Goal: Task Accomplishment & Management: Manage account settings

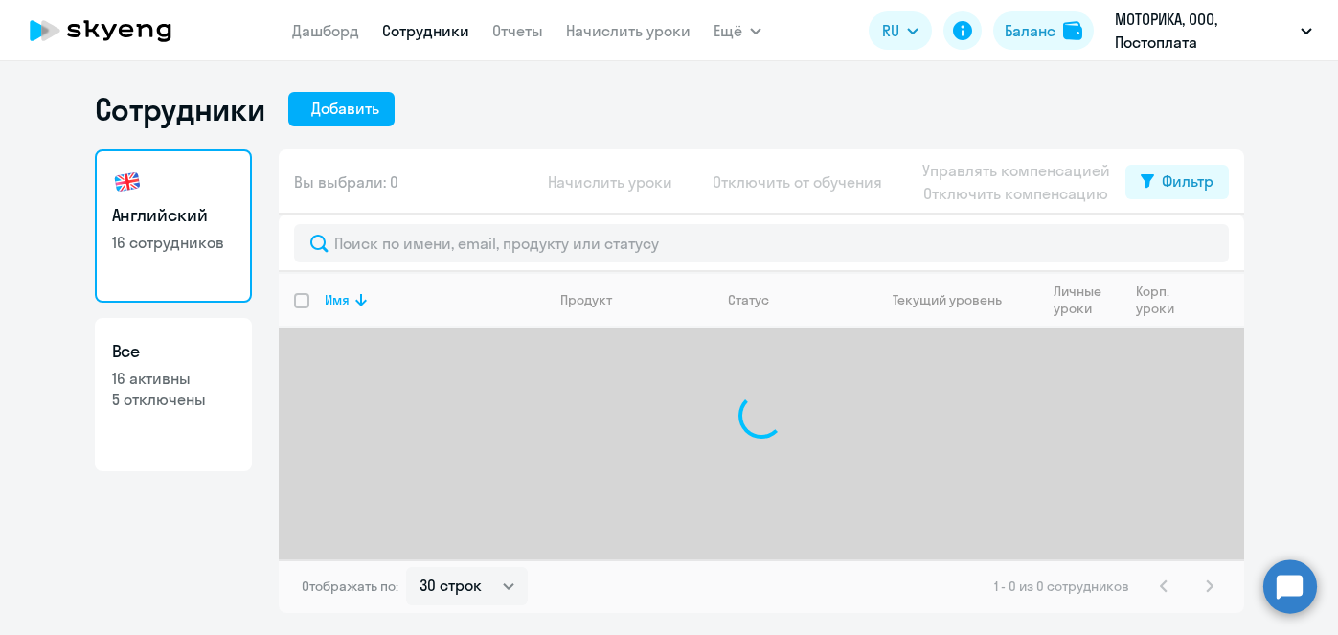
select select "30"
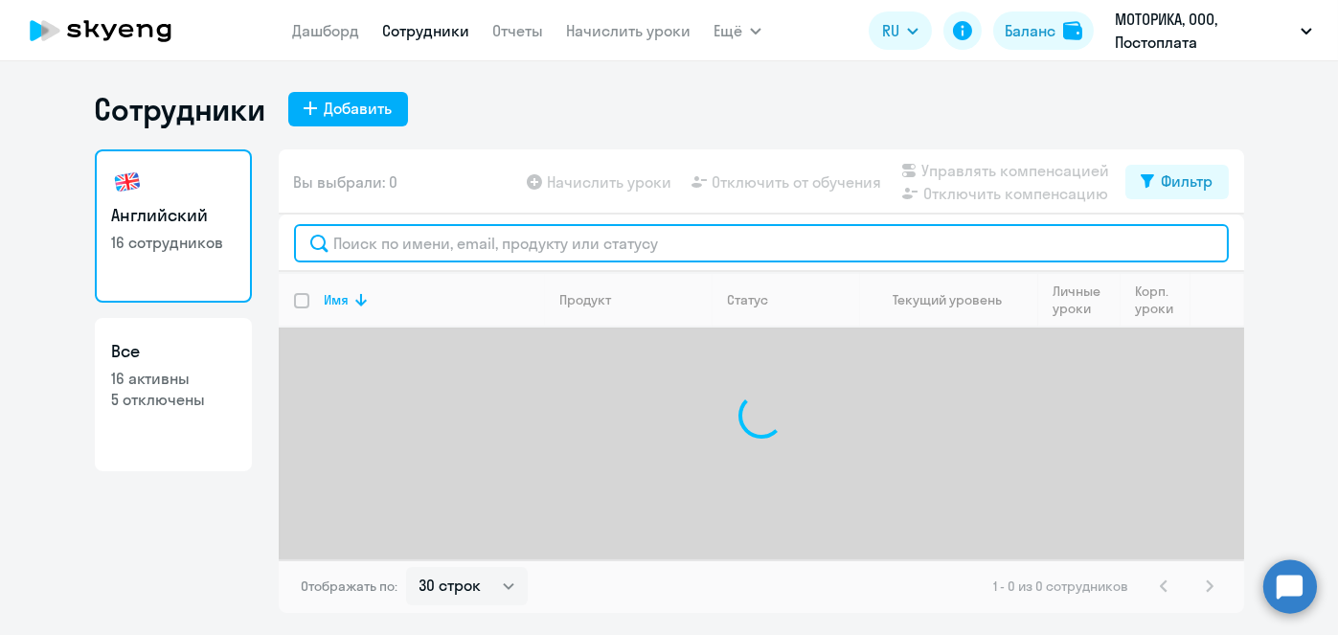
click at [492, 251] on input "text" at bounding box center [761, 243] width 935 height 38
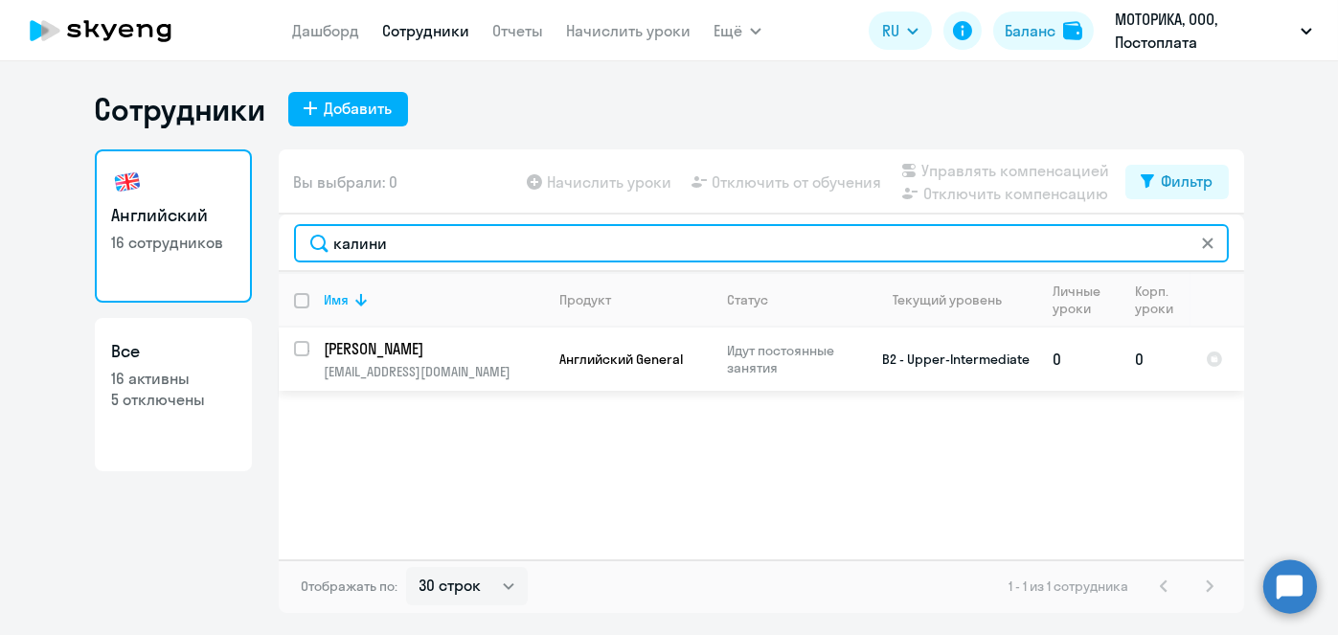
type input "калини"
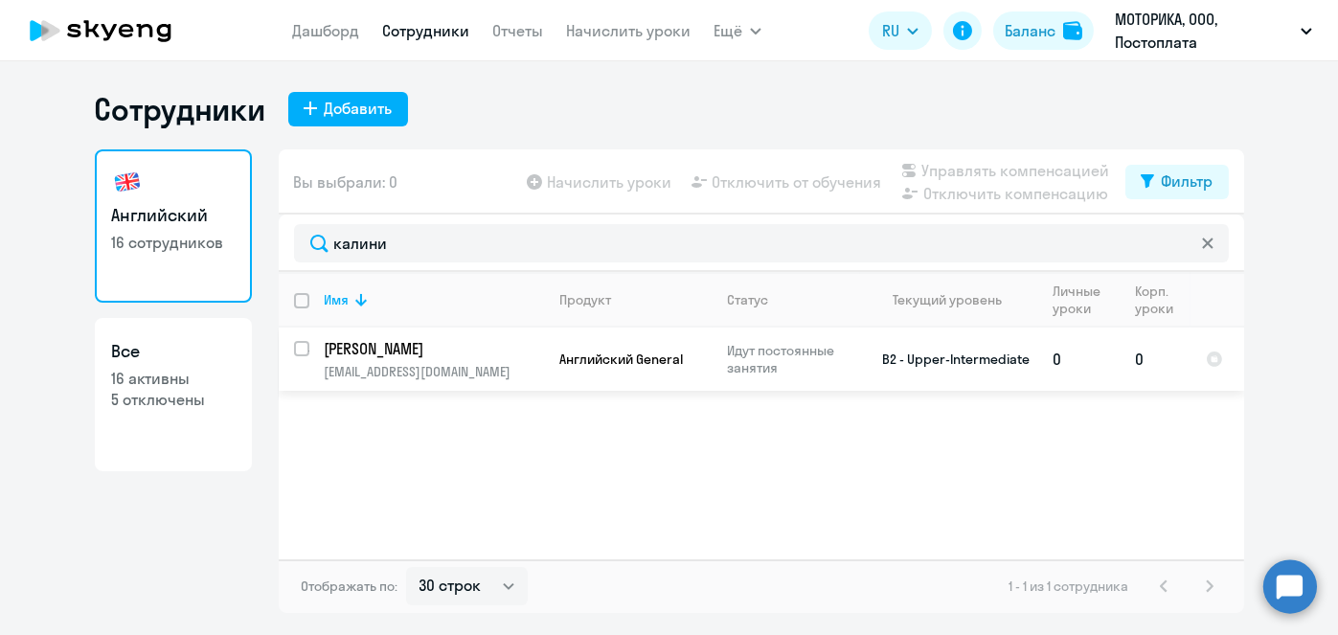
click at [304, 351] on input "select row 18962003" at bounding box center [313, 360] width 38 height 38
checkbox input "true"
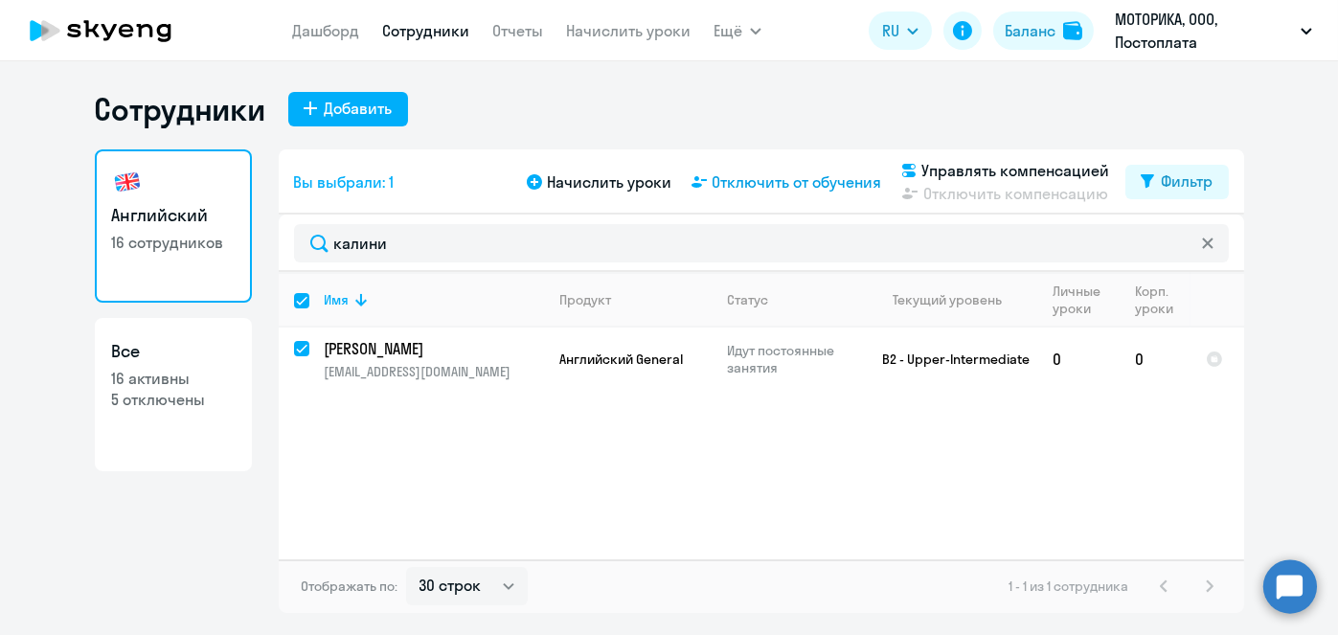
click at [747, 192] on span "Отключить от обучения" at bounding box center [798, 182] width 170 height 23
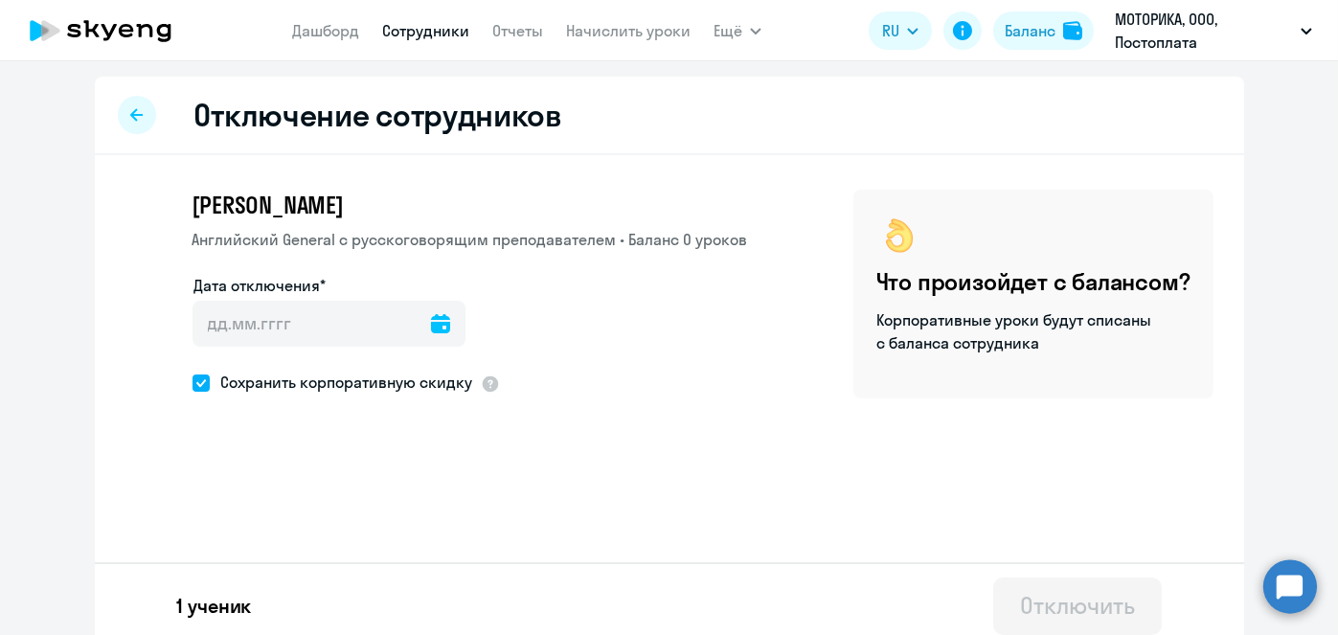
click at [431, 325] on icon at bounding box center [440, 323] width 19 height 19
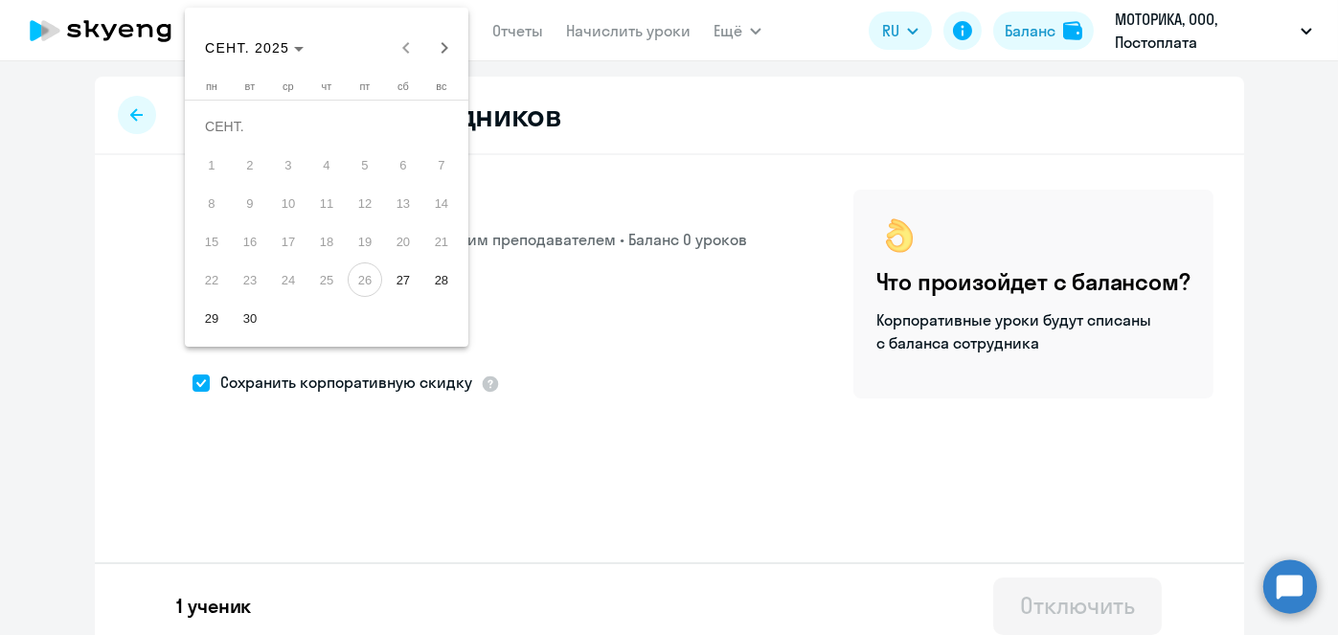
click at [255, 318] on span "30" at bounding box center [250, 318] width 34 height 34
type input "[DATE]"
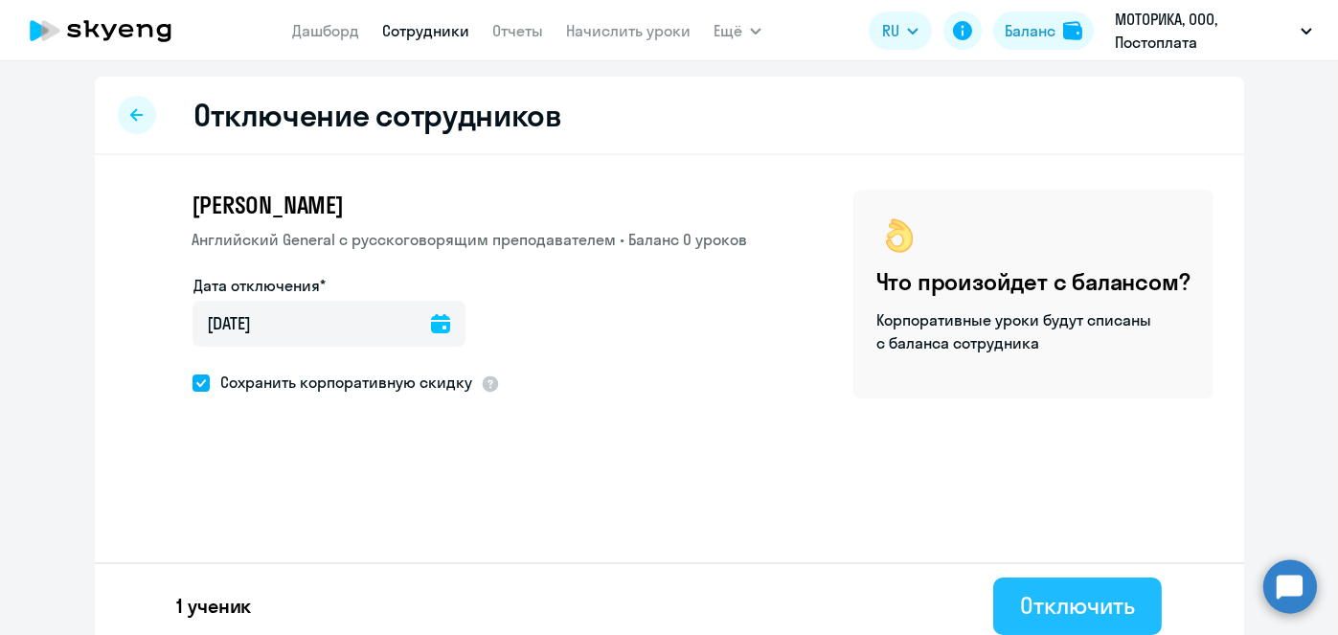
click at [1089, 600] on div "Отключить" at bounding box center [1077, 605] width 114 height 31
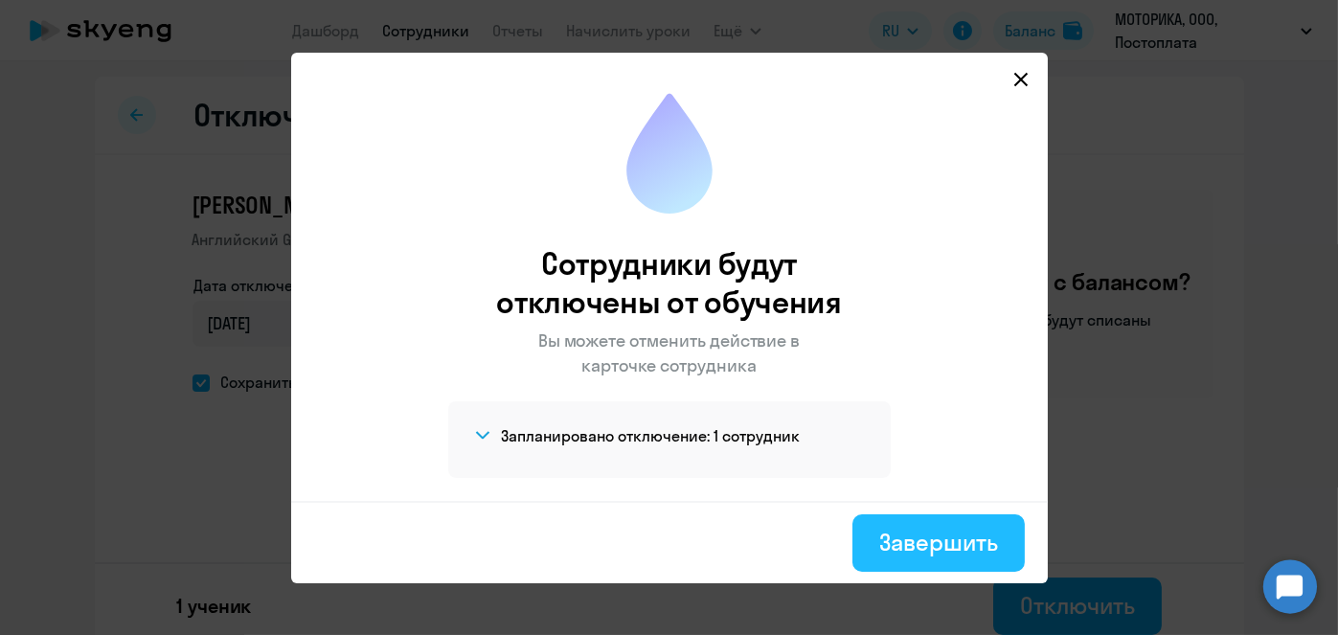
click at [883, 548] on div "Завершить" at bounding box center [938, 542] width 118 height 31
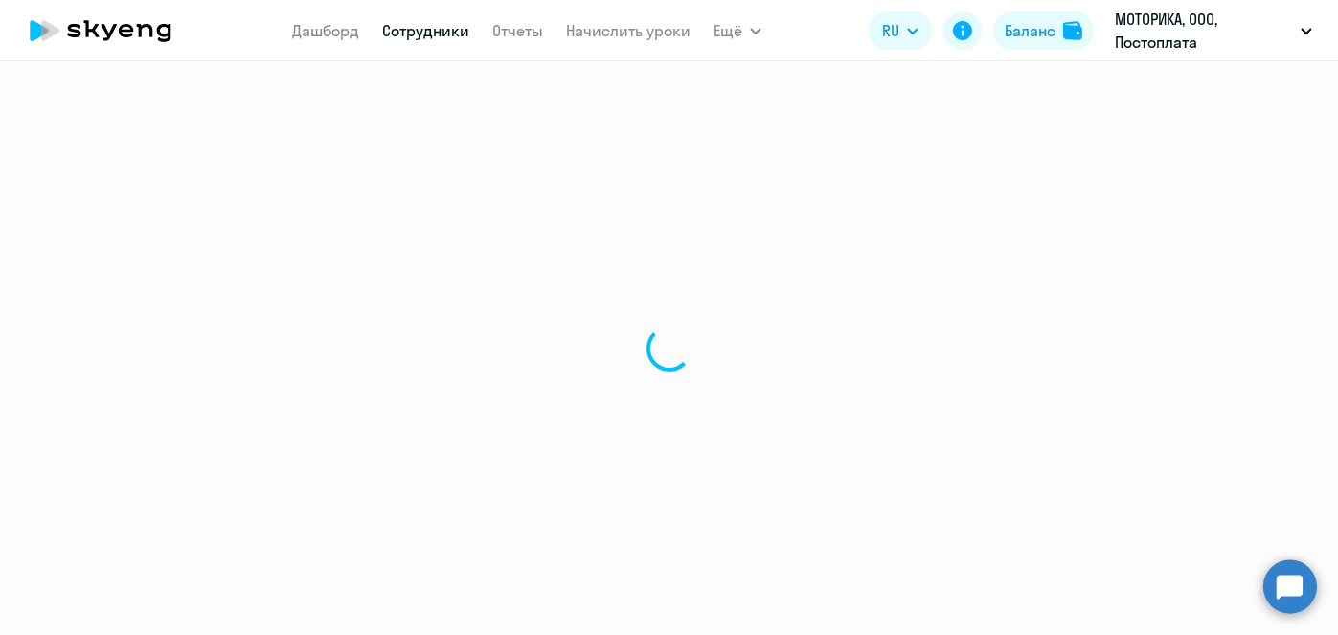
select select "30"
